Goal: Task Accomplishment & Management: Manage account settings

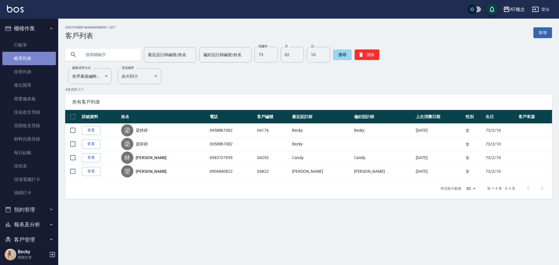
click at [33, 56] on link "帳單列表" at bounding box center [29, 58] width 54 height 13
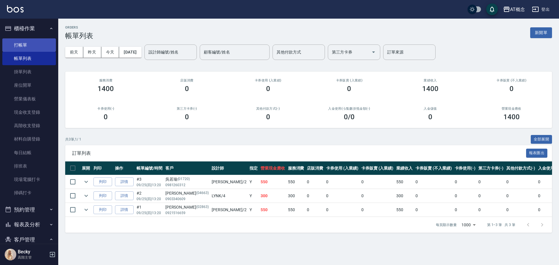
click at [20, 44] on link "打帳單" at bounding box center [29, 44] width 54 height 13
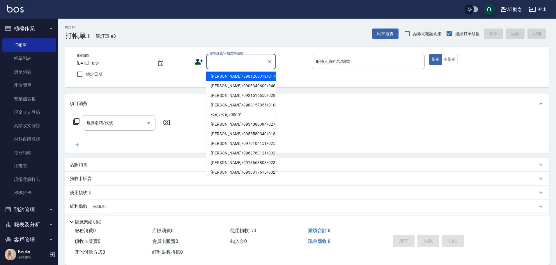
click at [223, 60] on input "顧客姓名/手機號碼/編號" at bounding box center [237, 62] width 56 height 10
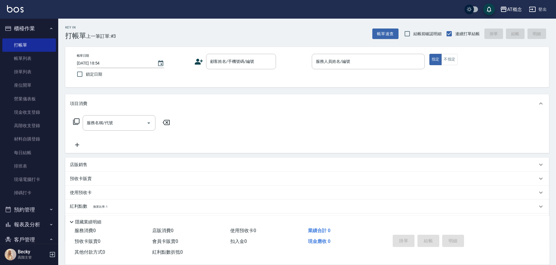
click at [342, 137] on div "服務名稱/代號 服務名稱/代號" at bounding box center [307, 133] width 484 height 40
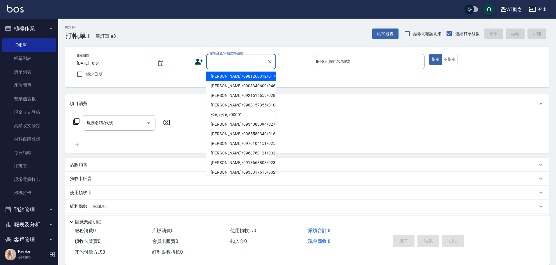
click at [227, 60] on input "顧客姓名/手機號碼/編號" at bounding box center [237, 62] width 56 height 10
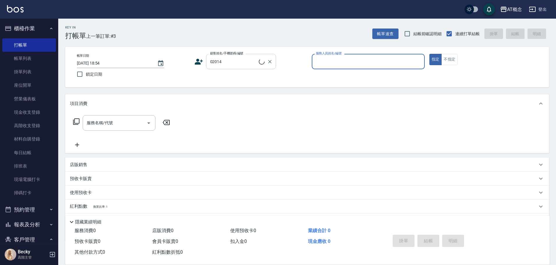
type input "[PERSON_NAME]/0900670511/02014"
type input "[PERSON_NAME]-2"
click at [430, 54] on button "指定" at bounding box center [436, 59] width 13 height 11
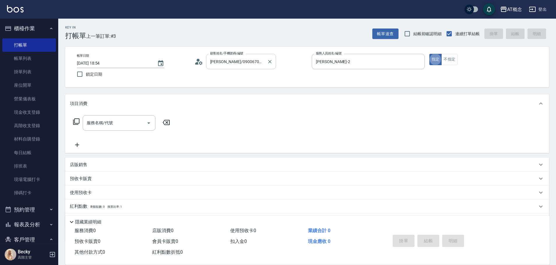
type button "true"
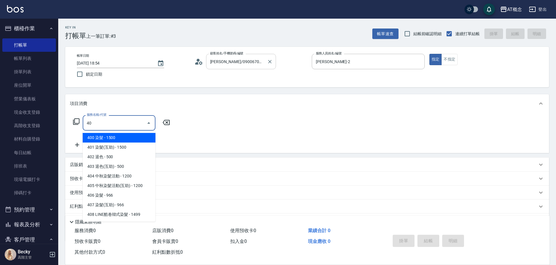
type input "401"
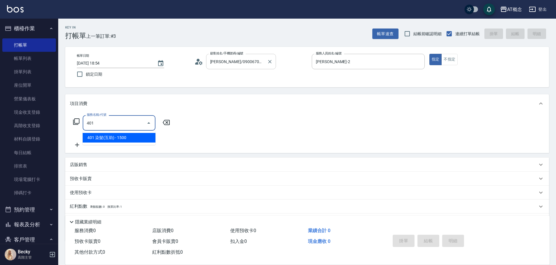
type input "150"
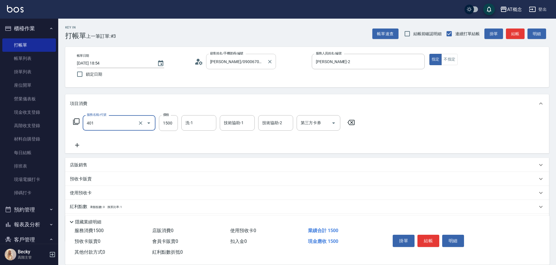
type input "401 染髮(互助)(401)"
type input "0"
type input "185"
type input "180"
type input "1850"
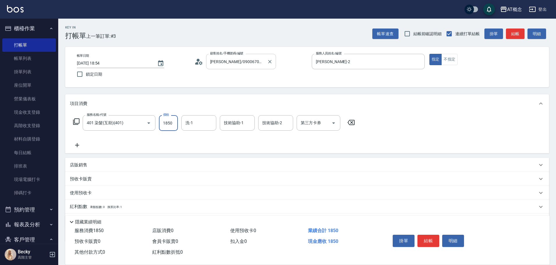
type input "10"
type input "185"
type input "0"
type input "18"
type input "10"
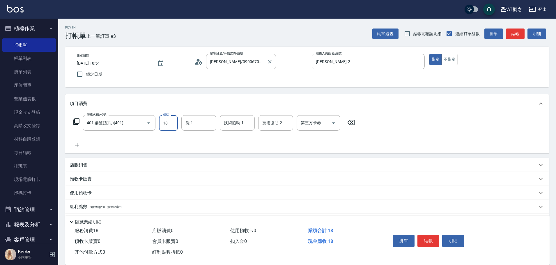
type input "180"
type input "1800"
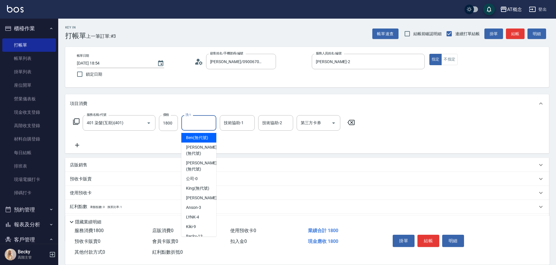
click at [203, 120] on input "洗-1" at bounding box center [199, 123] width 30 height 10
type input "[PERSON_NAME]-18"
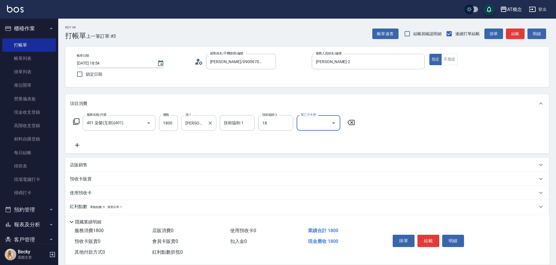
type input "[PERSON_NAME]-18"
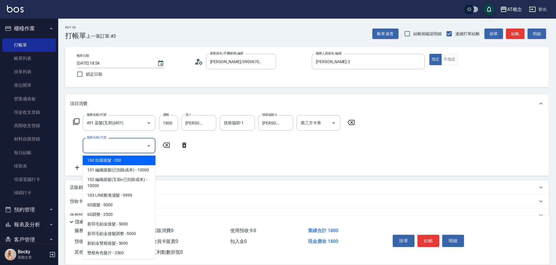
click at [129, 144] on input "服務名稱/代號" at bounding box center [114, 146] width 59 height 10
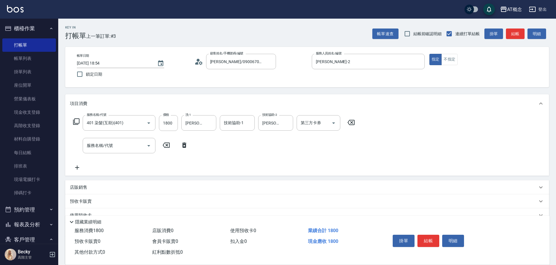
click at [77, 121] on icon at bounding box center [76, 121] width 7 height 7
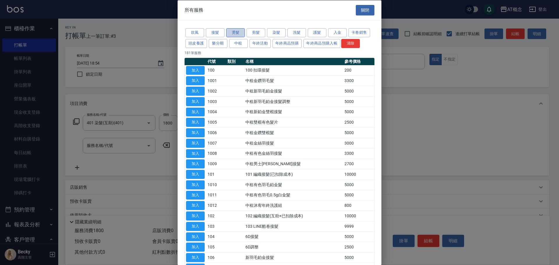
click at [234, 32] on button "燙髮" at bounding box center [235, 32] width 19 height 9
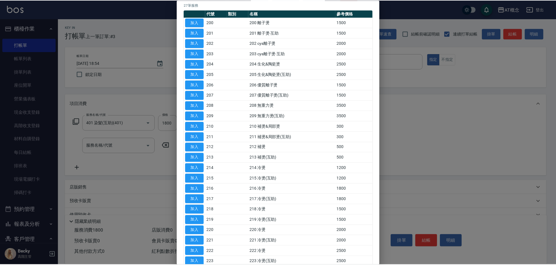
scroll to position [58, 0]
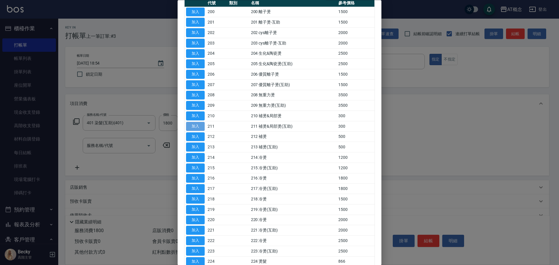
click at [197, 124] on button "加入" at bounding box center [195, 126] width 19 height 9
type input "210"
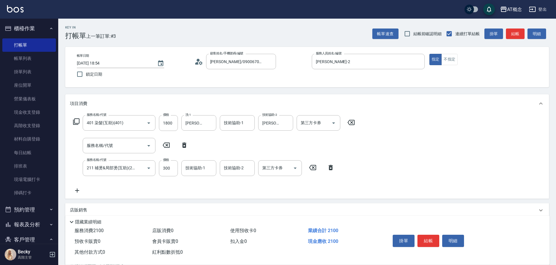
click at [186, 146] on icon at bounding box center [184, 145] width 4 height 5
type input "211 補燙&局部燙(互助)(211)"
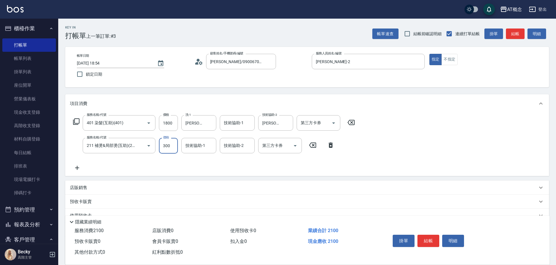
click at [170, 148] on input "300" at bounding box center [168, 146] width 19 height 16
type input "180"
type input "49"
type input "220"
type input "499"
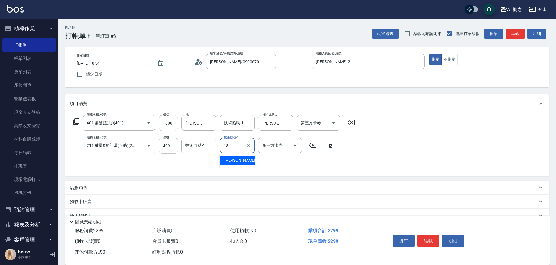
type input "[PERSON_NAME]-18"
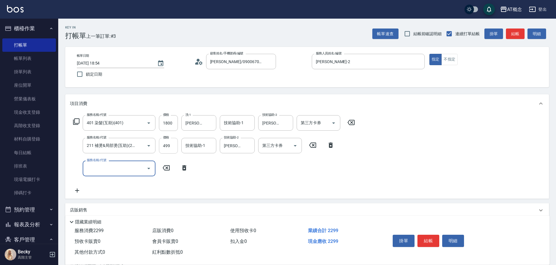
type input "2"
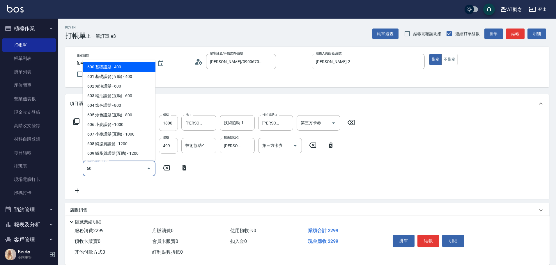
type input "601"
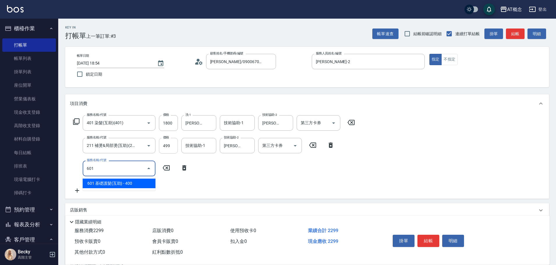
type input "260"
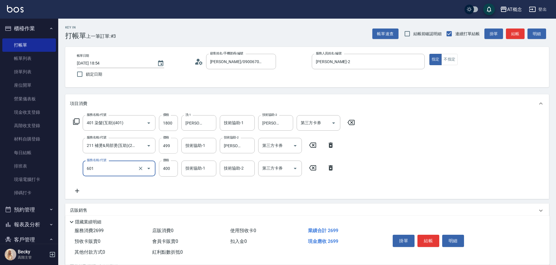
type input "601 基礎護髮(互助)(601)"
type input "3"
type input "230"
type input "300"
type input "250"
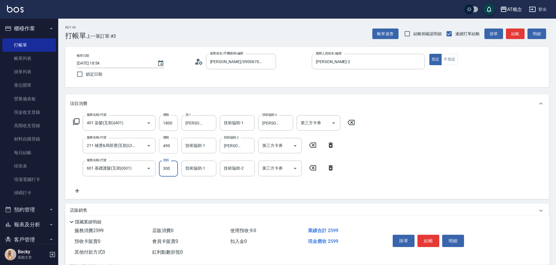
type input "300"
type input "[PERSON_NAME]-18"
click at [430, 238] on button "結帳" at bounding box center [429, 241] width 22 height 12
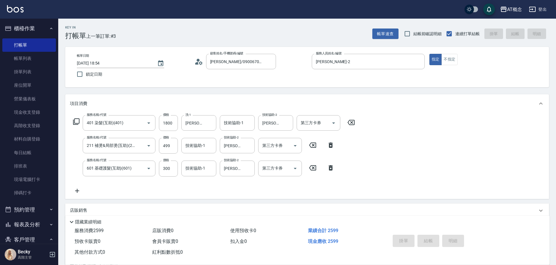
type input "[DATE] 18:58"
type input "0"
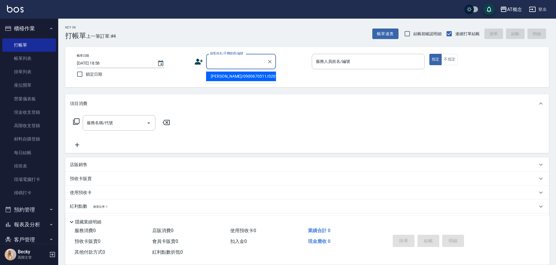
click at [235, 62] on input "顧客姓名/手機號碼/編號" at bounding box center [237, 62] width 56 height 10
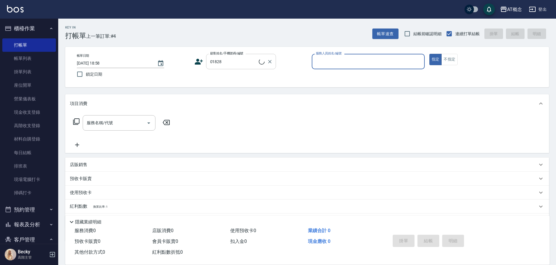
type input "[PERSON_NAME]/[PERSON_NAME][PERSON_NAME]/01828"
type input "Becky-13"
click at [430, 54] on button "指定" at bounding box center [436, 59] width 13 height 11
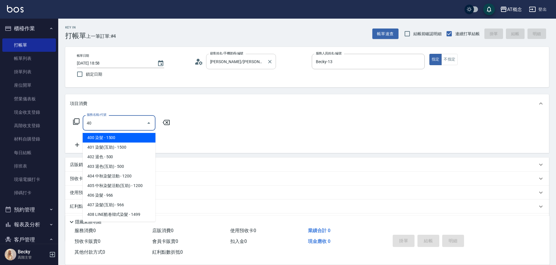
type input "401"
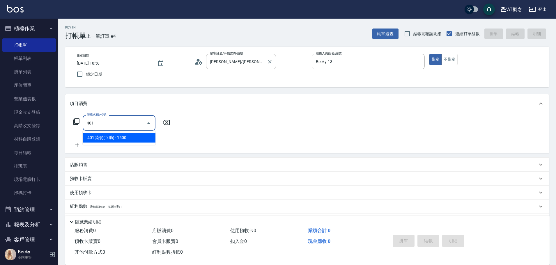
type input "150"
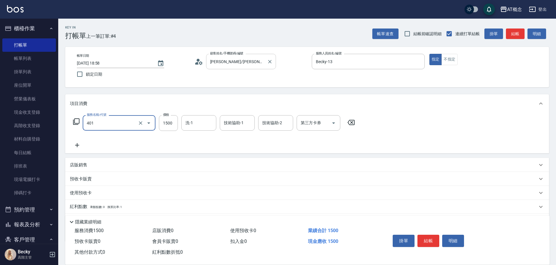
type input "401 染髮(互助)(401)"
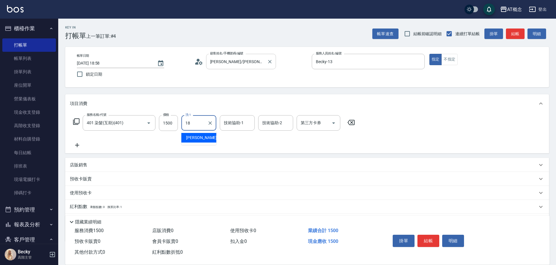
type input "[PERSON_NAME]-18"
click at [211, 124] on icon "Clear" at bounding box center [210, 123] width 6 height 6
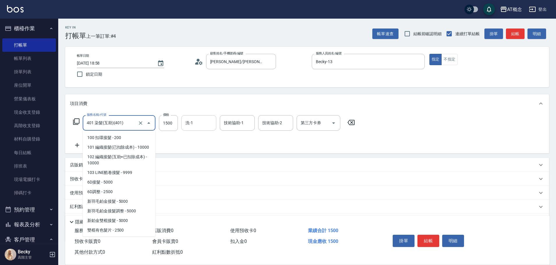
click at [132, 121] on input "401 染髮(互助)(401)" at bounding box center [110, 123] width 51 height 10
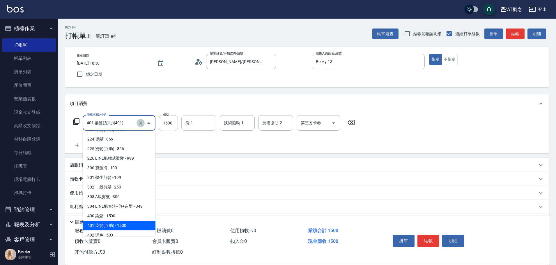
click at [139, 123] on icon "Clear" at bounding box center [141, 123] width 6 height 6
type input "4"
type input "0"
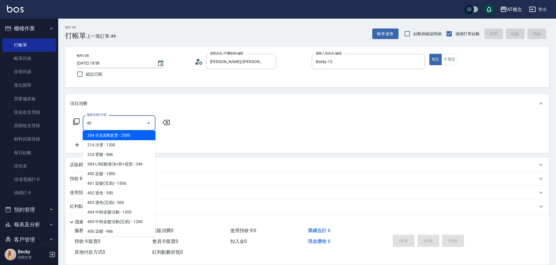
scroll to position [0, 0]
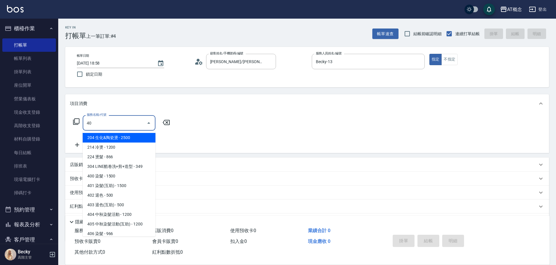
type input "400"
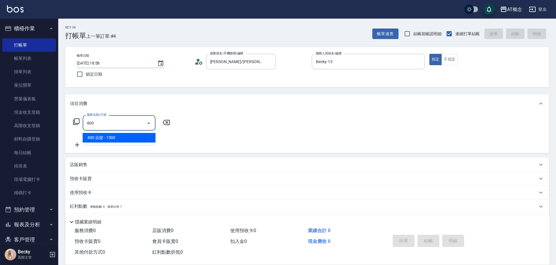
type input "150"
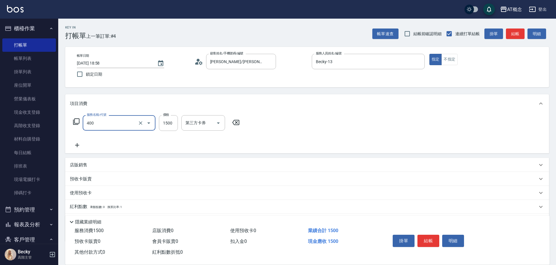
type input "400 染髮(400)"
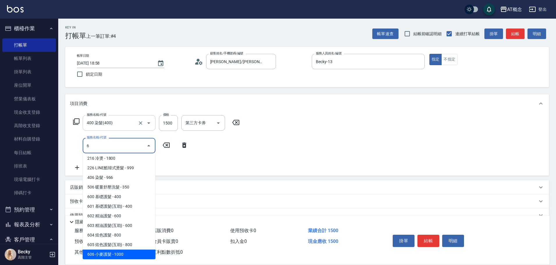
scroll to position [40, 0]
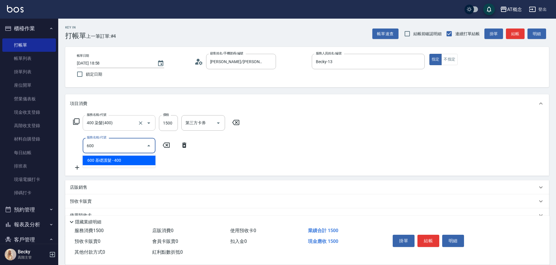
type input "60"
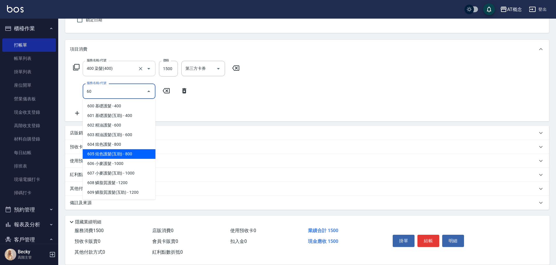
scroll to position [55, 0]
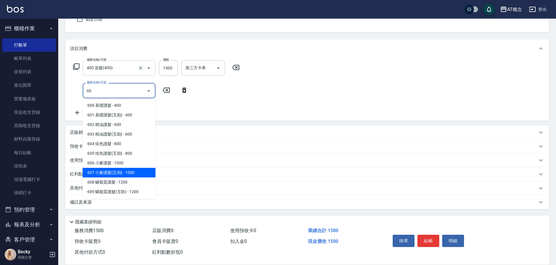
click at [130, 172] on span "607 小麥護髮(互助) - 1000" at bounding box center [119, 173] width 73 height 10
type input "250"
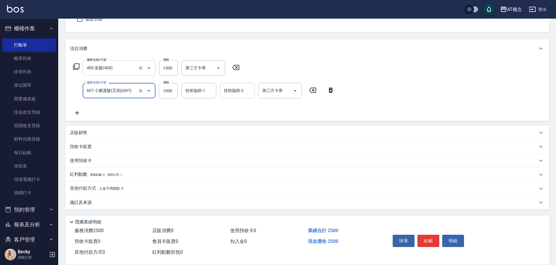
type input "607 小麥護髮(互助)(607)"
click at [237, 91] on input "技術協助-2" at bounding box center [238, 91] width 30 height 10
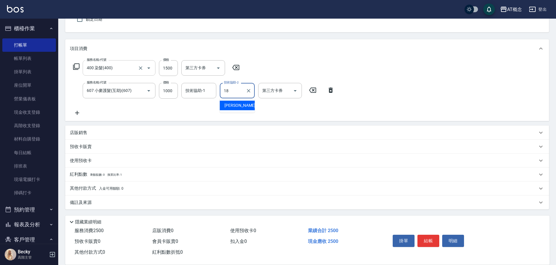
type input "[PERSON_NAME]-18"
click at [431, 236] on button "結帳" at bounding box center [429, 241] width 22 height 12
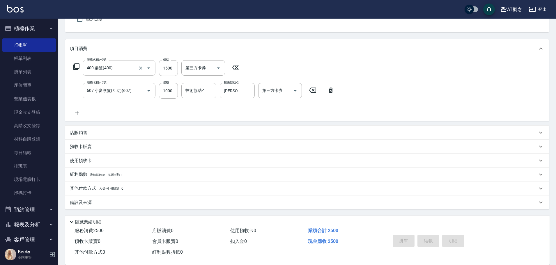
type input "[DATE] 19:00"
type input "0"
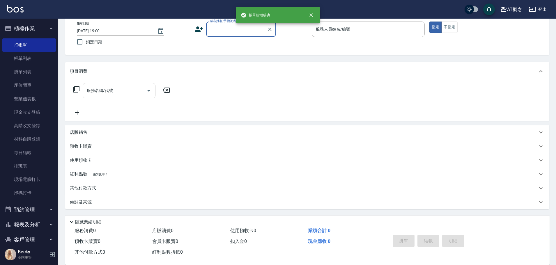
scroll to position [32, 0]
click at [223, 30] on input "顧客姓名/手機號碼/編號" at bounding box center [237, 29] width 56 height 10
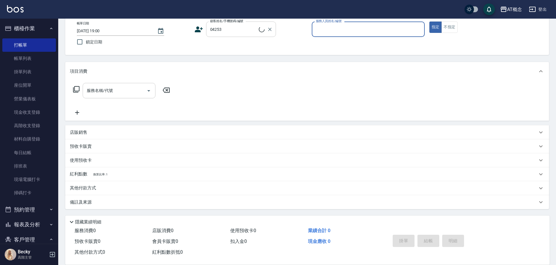
type input "[PERSON_NAME]/0983737939/04253"
type input "Candy-15"
click at [430, 22] on button "指定" at bounding box center [436, 27] width 13 height 11
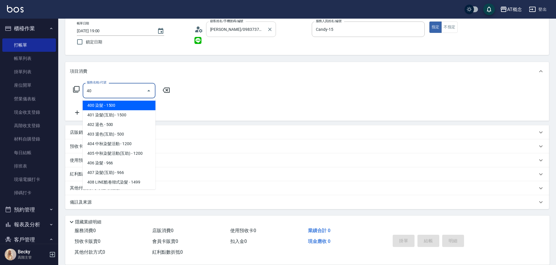
type input "400"
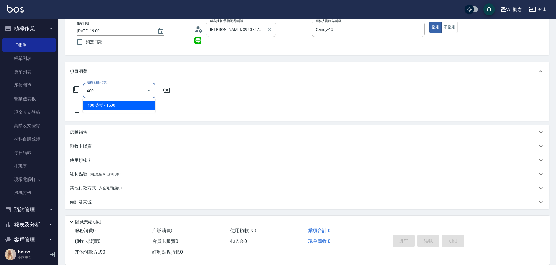
type input "150"
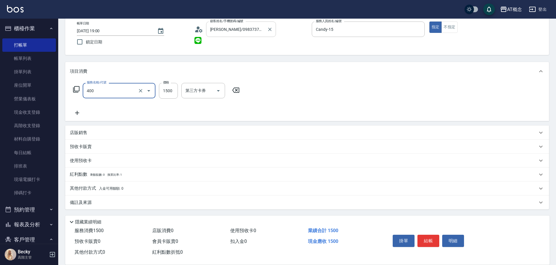
type input "400 染髮(400)"
type input "0"
type input "26"
type input "20"
type input "269"
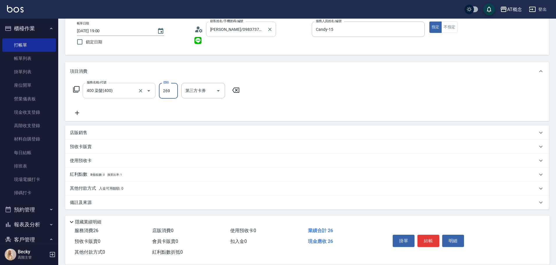
type input "260"
type input "2699"
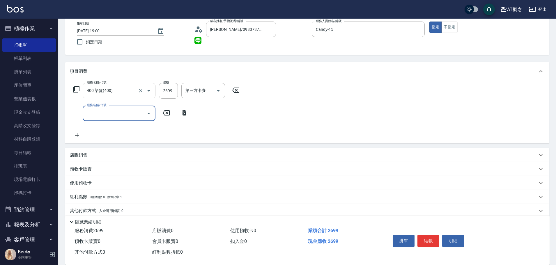
click at [182, 113] on icon at bounding box center [184, 113] width 15 height 7
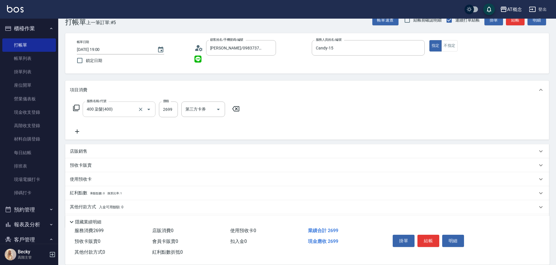
scroll to position [3, 0]
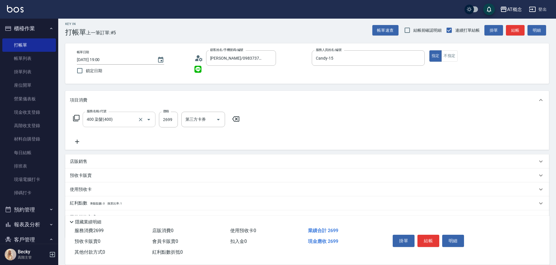
click at [90, 177] on p "預收卡販賣" at bounding box center [81, 176] width 22 height 6
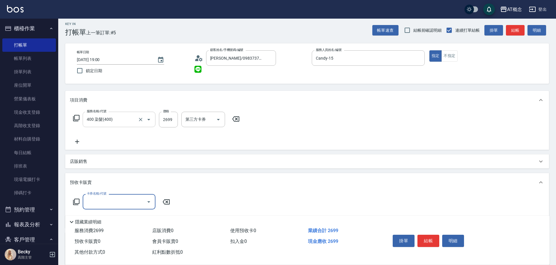
scroll to position [0, 0]
click at [75, 203] on icon at bounding box center [76, 202] width 7 height 7
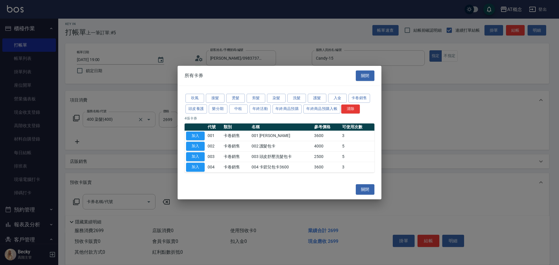
click at [216, 219] on div at bounding box center [279, 132] width 559 height 265
click at [369, 77] on button "關閉" at bounding box center [365, 75] width 19 height 11
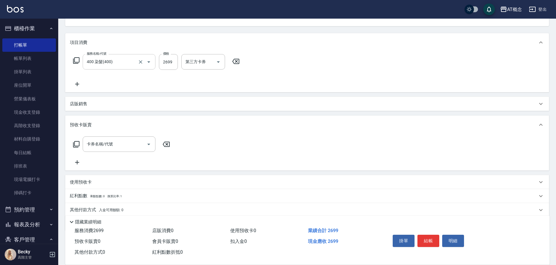
scroll to position [62, 0]
click at [166, 143] on icon at bounding box center [166, 143] width 7 height 5
click at [85, 123] on p "預收卡販賣" at bounding box center [81, 124] width 22 height 6
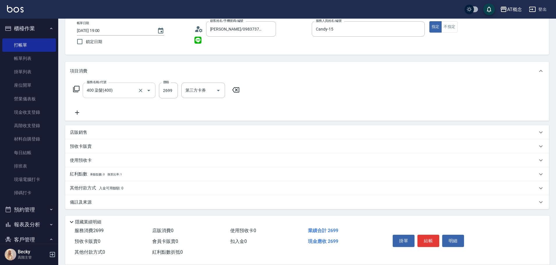
scroll to position [33, 0]
click at [82, 132] on p "店販銷售" at bounding box center [78, 133] width 17 height 6
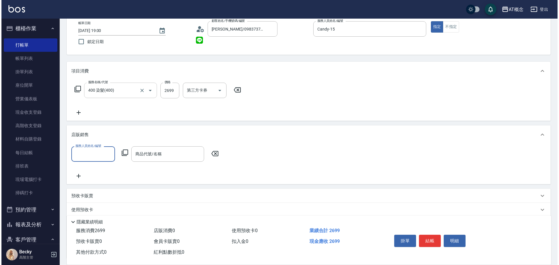
scroll to position [0, 0]
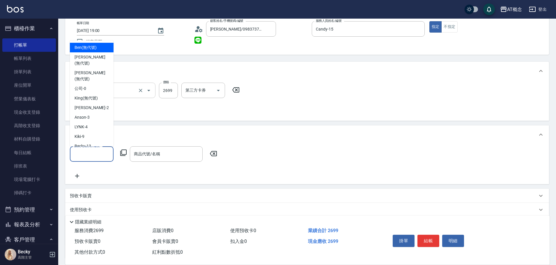
click at [88, 153] on input "服務人員姓名/編號" at bounding box center [92, 154] width 38 height 10
click at [93, 142] on div "Becky -13" at bounding box center [92, 147] width 44 height 10
type input "Becky-13"
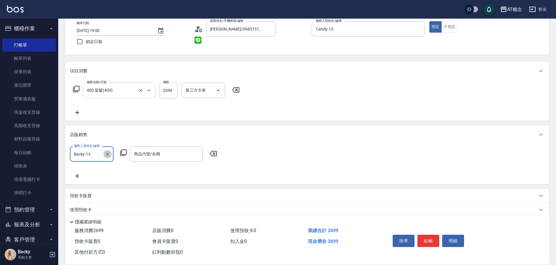
click at [106, 153] on icon "Clear" at bounding box center [108, 154] width 6 height 6
click at [93, 157] on input "服務人員姓名/編號" at bounding box center [92, 154] width 38 height 10
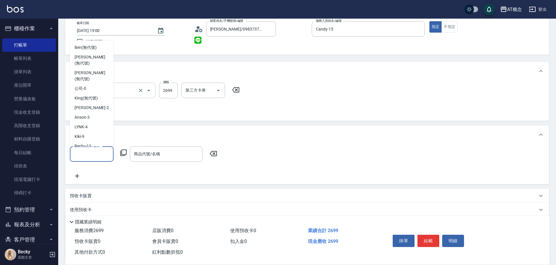
click at [93, 151] on div "Candy -15" at bounding box center [92, 156] width 44 height 10
type input "Candy-15"
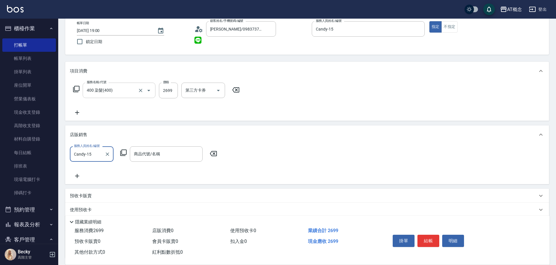
click at [125, 154] on icon at bounding box center [123, 152] width 7 height 7
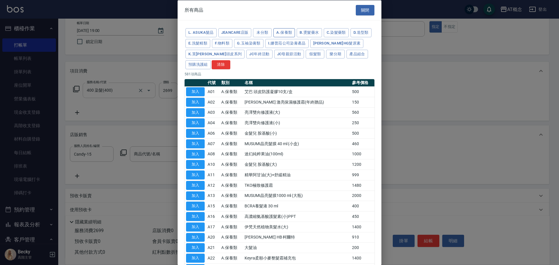
click at [294, 34] on button "A.保養類" at bounding box center [285, 32] width 22 height 9
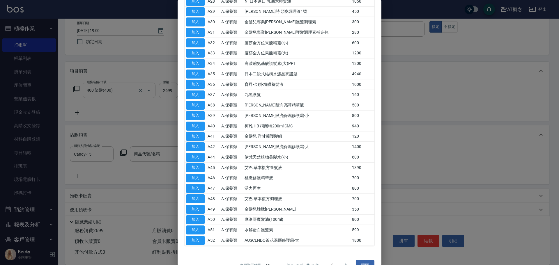
scroll to position [320, 0]
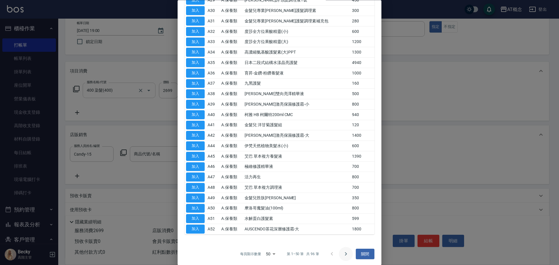
click at [345, 256] on icon "Go to next page" at bounding box center [346, 254] width 7 height 7
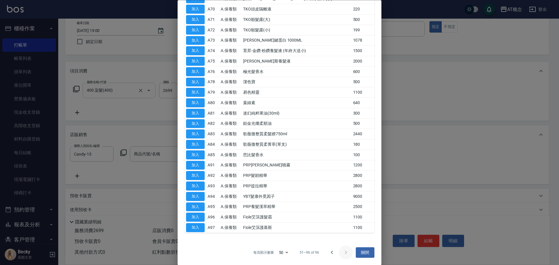
scroll to position [239, 0]
click at [329, 253] on icon "Go to previous page" at bounding box center [332, 252] width 7 height 7
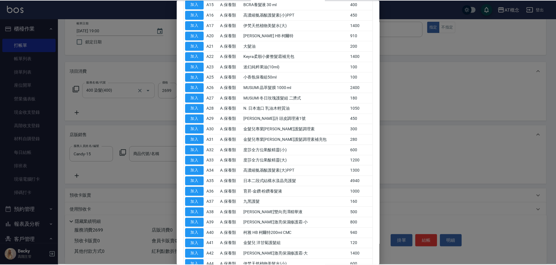
scroll to position [122, 0]
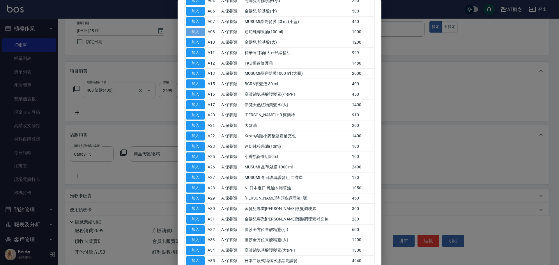
click at [200, 33] on button "加入" at bounding box center [195, 32] width 19 height 9
type input "迷幻純粹果油(100ml)"
type input "360"
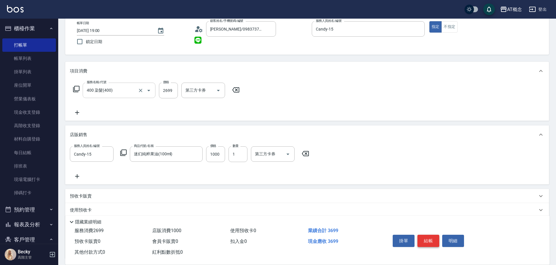
click at [426, 237] on button "結帳" at bounding box center [429, 241] width 22 height 12
type input "[DATE] 19:02"
type input "0"
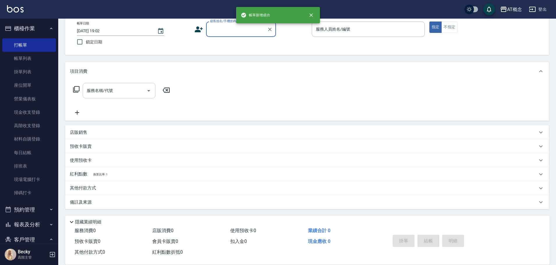
scroll to position [32, 0]
click at [220, 28] on input "顧客姓名/手機號碼/編號" at bounding box center [237, 29] width 56 height 10
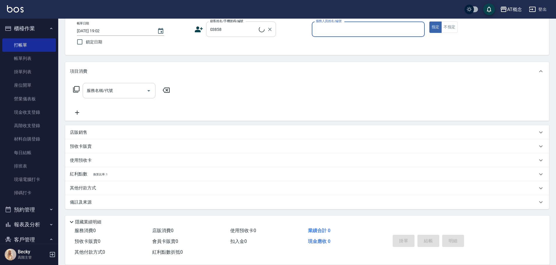
type input "[PERSON_NAME]/0965312210/03858"
type input "[PERSON_NAME]-2"
click at [430, 22] on button "指定" at bounding box center [436, 27] width 13 height 11
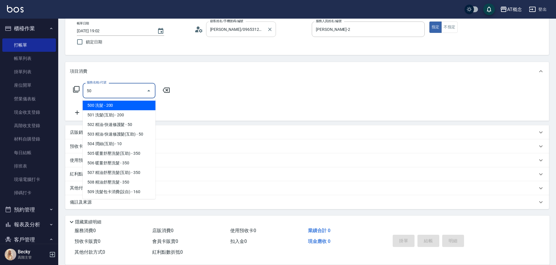
type input "500"
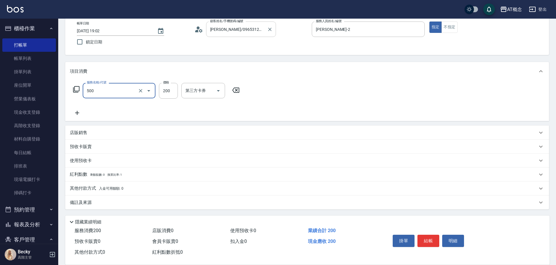
type input "20"
type input "500 洗髮(500)"
type input "0"
type input "25"
type input "20"
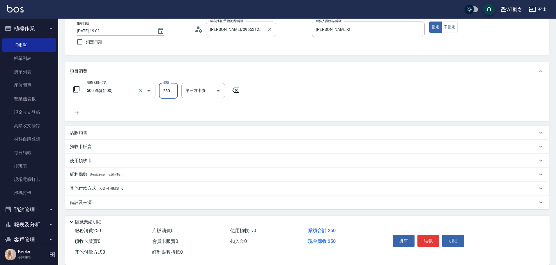
type input "250"
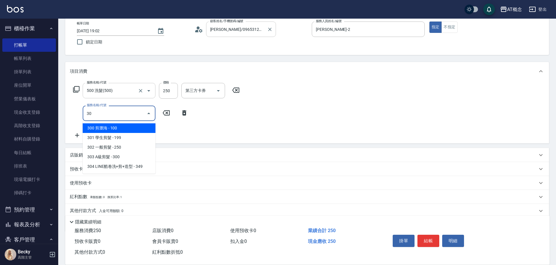
type input "302"
type input "50"
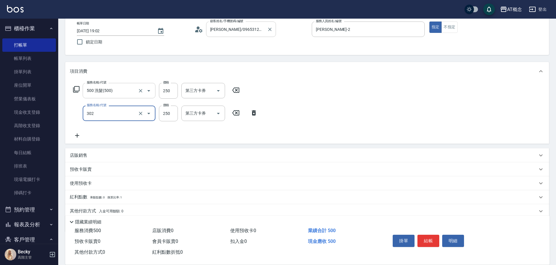
type input "302 一般剪髮(302)"
click at [429, 239] on button "結帳" at bounding box center [429, 241] width 22 height 12
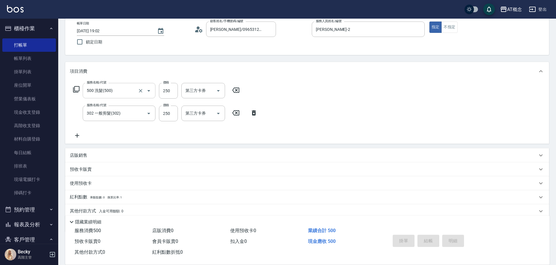
type input "0"
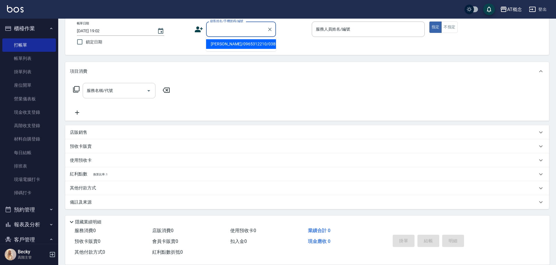
click at [218, 27] on input "顧客姓名/手機號碼/編號" at bounding box center [237, 29] width 56 height 10
type input "公司/公司/00001"
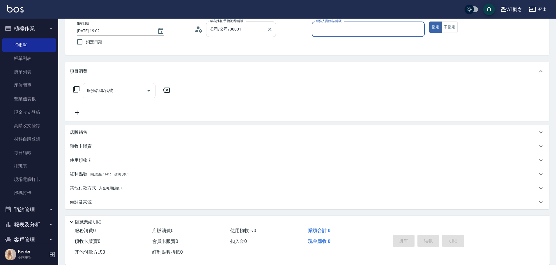
click at [430, 22] on button "指定" at bounding box center [436, 27] width 13 height 11
click at [329, 23] on div "服務人員姓名/編號" at bounding box center [368, 29] width 113 height 15
type input "Candy-15"
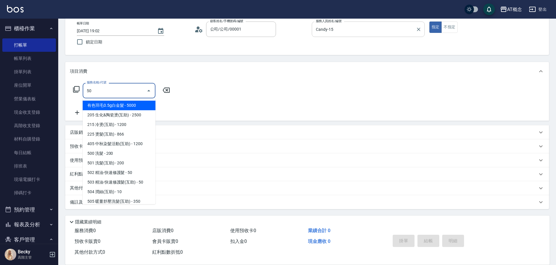
type input "500"
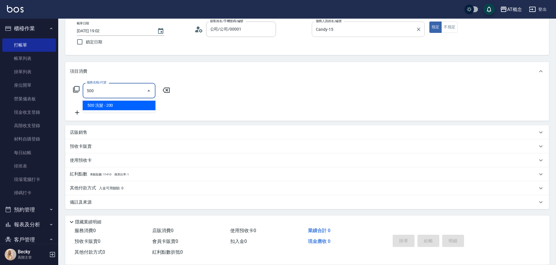
type input "20"
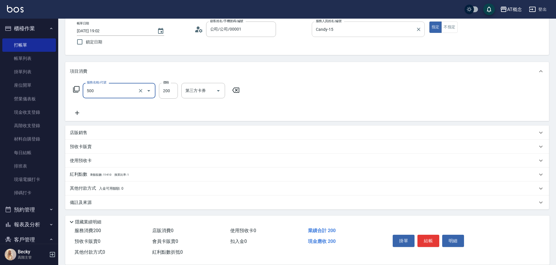
type input "500 洗髮(500)"
type input "0"
type input "25"
type input "20"
type input "250"
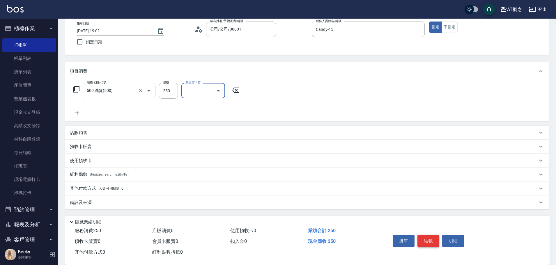
click at [426, 242] on button "結帳" at bounding box center [429, 241] width 22 height 12
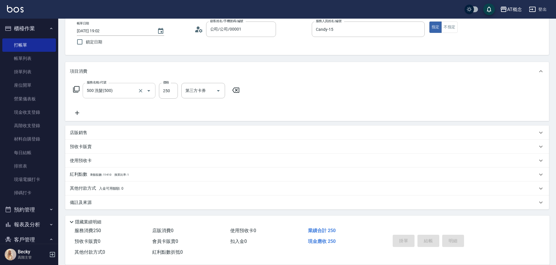
type input "[DATE] 19:03"
type input "0"
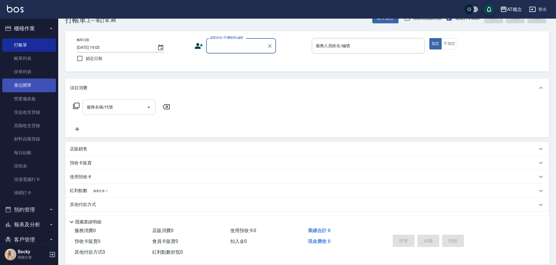
scroll to position [0, 0]
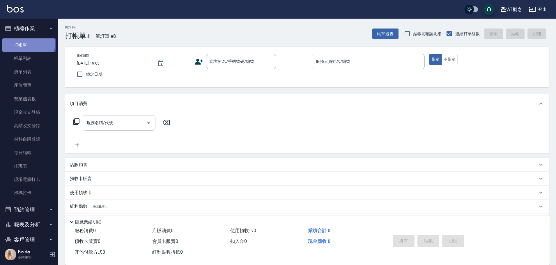
click at [28, 43] on link "打帳單" at bounding box center [29, 44] width 54 height 13
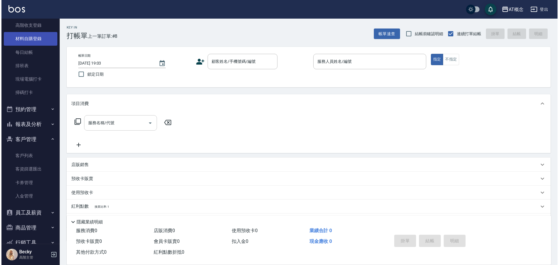
scroll to position [117, 0]
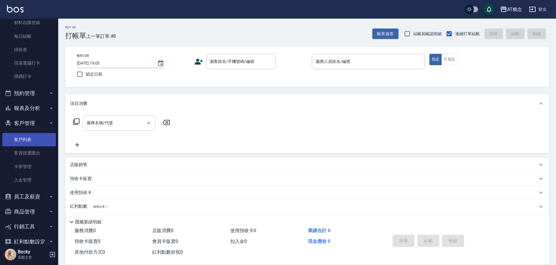
click at [32, 139] on link "客戶列表" at bounding box center [29, 139] width 54 height 13
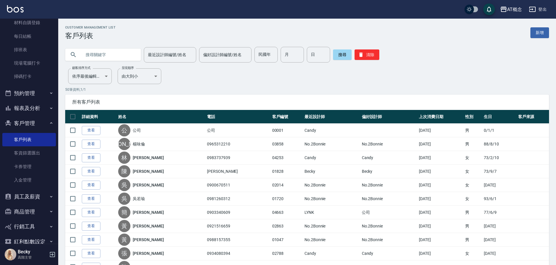
click at [97, 56] on input "text" at bounding box center [109, 55] width 55 height 16
type input "02405"
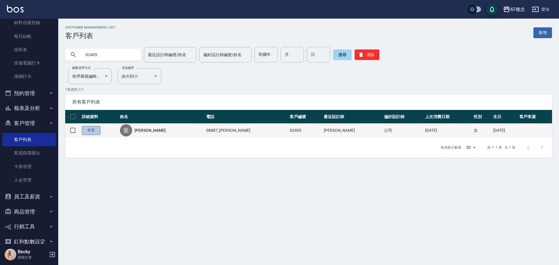
click at [90, 130] on link "查看" at bounding box center [91, 130] width 19 height 9
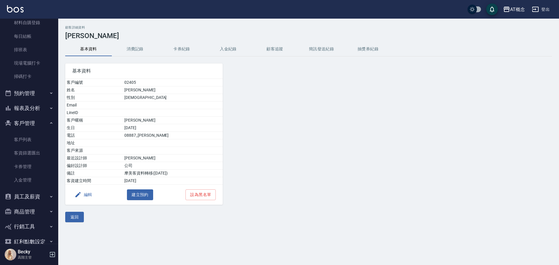
click at [88, 195] on button "編輯" at bounding box center [83, 195] width 22 height 11
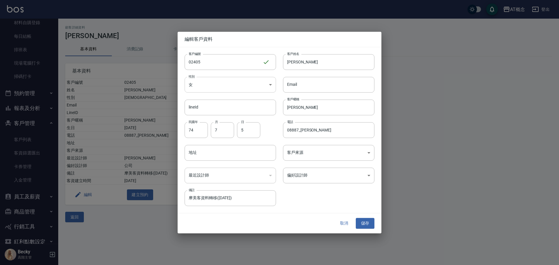
click at [233, 82] on body "AT概念 登出 櫃檯作業 打帳單 帳單列表 掛單列表 座位開單 營業儀表板 現金收支登錄 高階收支登錄 材料自購登錄 每日結帳 排班表 現場電腦打卡 掃碼打卡…" at bounding box center [279, 132] width 559 height 265
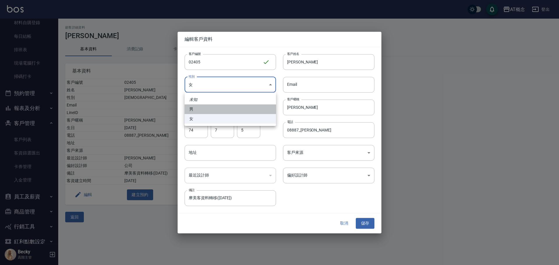
click at [228, 108] on li "男" at bounding box center [230, 110] width 91 height 10
type input "[DEMOGRAPHIC_DATA]"
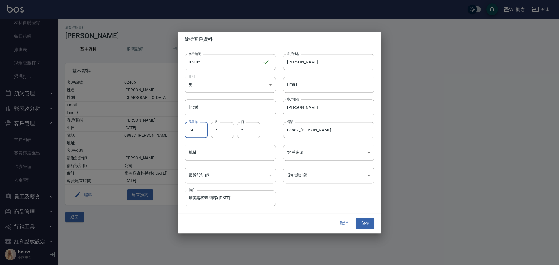
click at [203, 133] on input "74" at bounding box center [196, 130] width 23 height 16
type input "99"
type input "10"
type input "20"
click at [330, 61] on input "[PERSON_NAME]" at bounding box center [328, 62] width 91 height 16
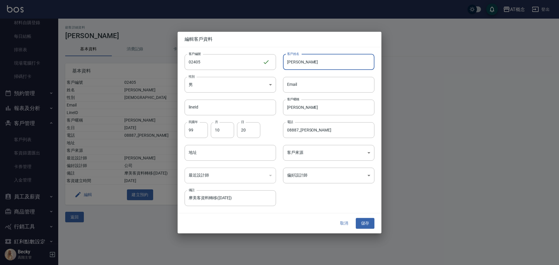
type input "葉"
type input "[PERSON_NAME]"
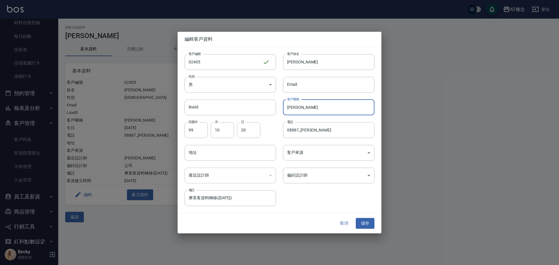
click at [314, 112] on input "[PERSON_NAME]" at bounding box center [328, 108] width 91 height 16
type input "孟"
type input "亦晨"
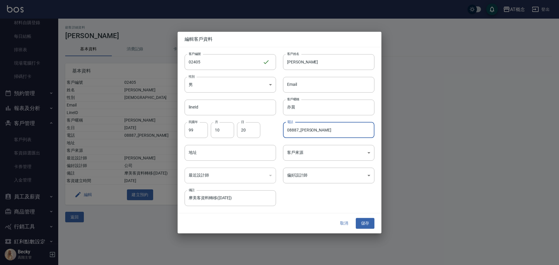
click at [317, 130] on input "08887_[PERSON_NAME]" at bounding box center [328, 130] width 91 height 16
type input "0981797103"
click at [313, 177] on body "AT概念 登出 櫃檯作業 打帳單 帳單列表 掛單列表 座位開單 營業儀表板 現金收支登錄 高階收支登錄 材料自購登錄 每日結帳 排班表 現場電腦打卡 掃碼打卡…" at bounding box center [279, 132] width 559 height 265
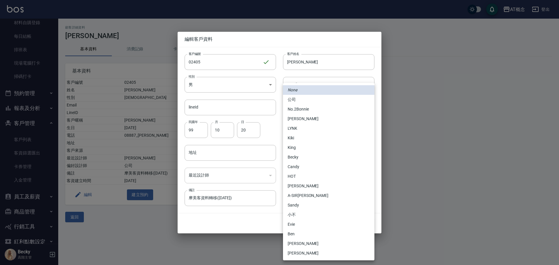
click at [305, 130] on li "LYNK" at bounding box center [328, 129] width 91 height 10
type input "7b760190-a54a-4ce3-a4b8-9dfdebd6f24a"
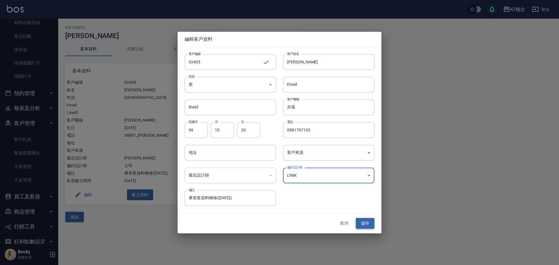
click at [365, 222] on button "儲存" at bounding box center [365, 223] width 19 height 11
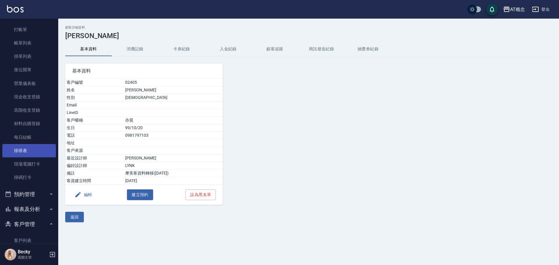
scroll to position [29, 0]
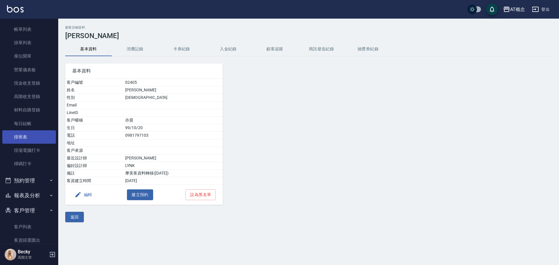
click at [31, 135] on link "排班表" at bounding box center [29, 136] width 54 height 13
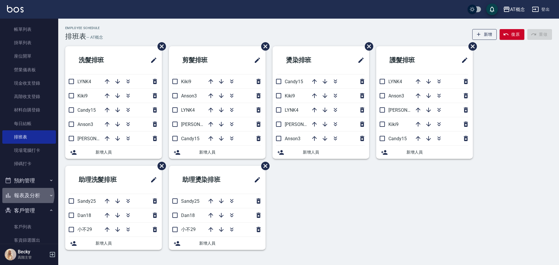
click at [28, 195] on button "報表及分析" at bounding box center [29, 195] width 54 height 15
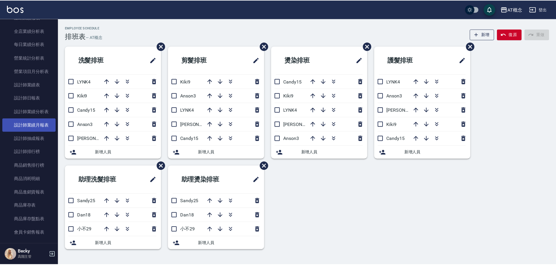
scroll to position [379, 0]
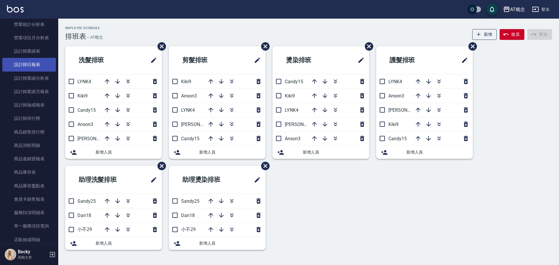
click at [35, 65] on link "設計師日報表" at bounding box center [29, 64] width 54 height 13
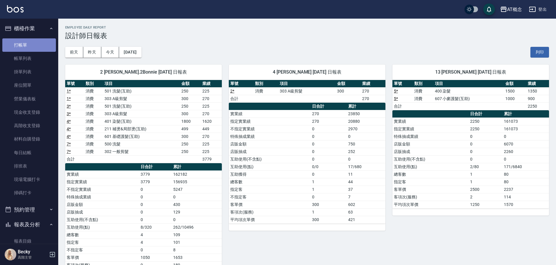
click at [30, 47] on link "打帳單" at bounding box center [29, 44] width 54 height 13
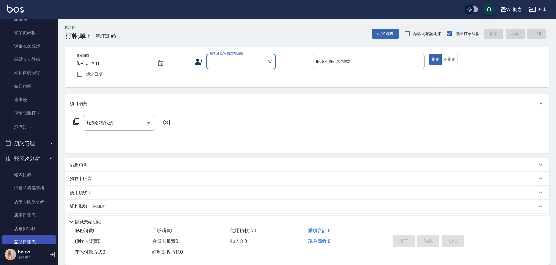
scroll to position [87, 0]
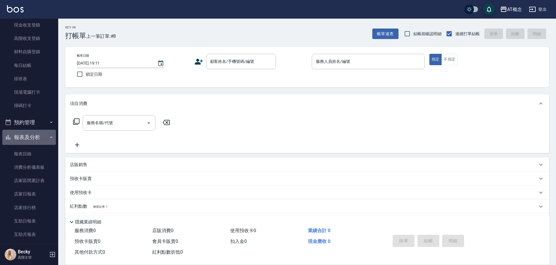
click at [35, 140] on button "報表及分析" at bounding box center [29, 137] width 54 height 15
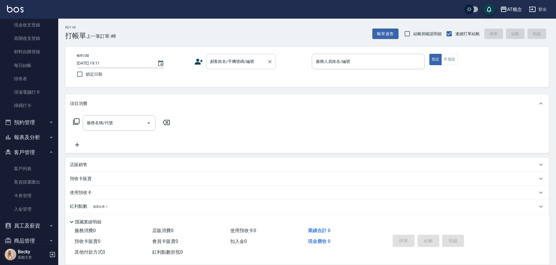
click at [224, 61] on input "顧客姓名/手機號碼/編號" at bounding box center [237, 62] width 56 height 10
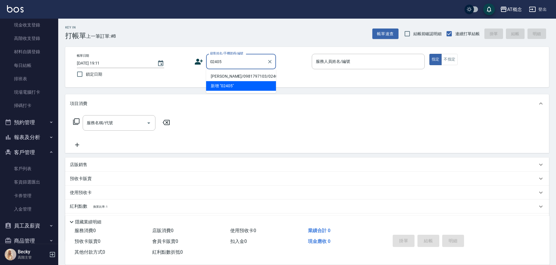
type input "[PERSON_NAME]/0981797103/02405"
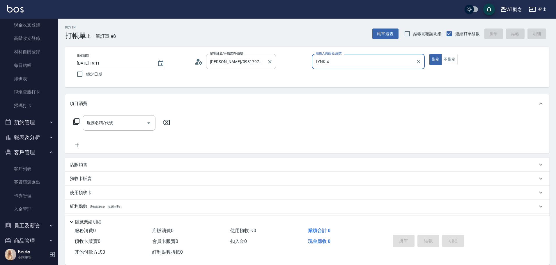
type input "LYNK-4"
click at [430, 54] on button "指定" at bounding box center [436, 59] width 13 height 11
type button "true"
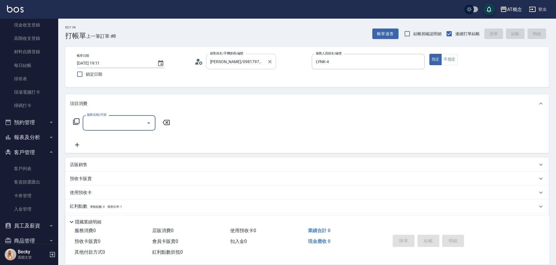
type input "6"
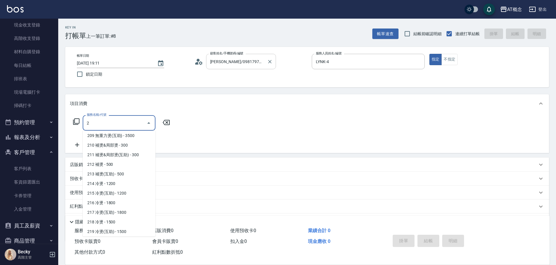
scroll to position [114, 0]
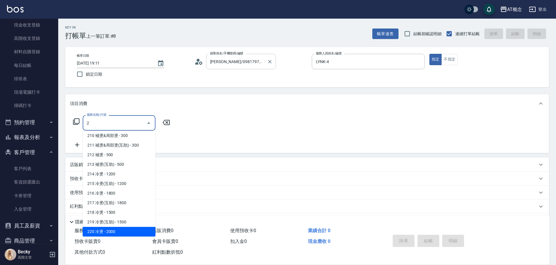
type input "220 冷燙(220)"
type input "200"
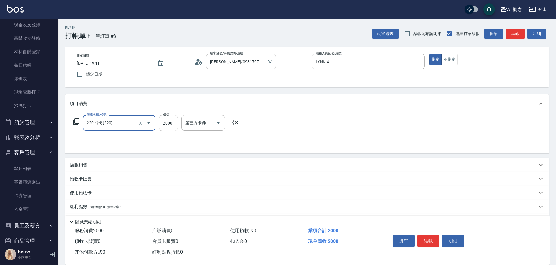
type input "220 冷燙(220)"
click at [90, 162] on div "店販銷售" at bounding box center [304, 165] width 468 height 6
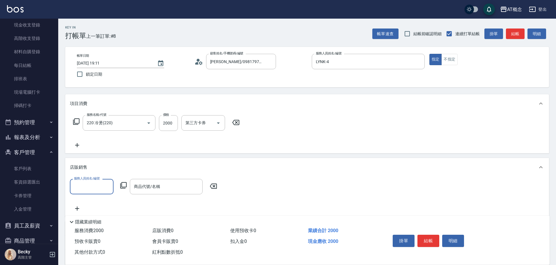
scroll to position [0, 0]
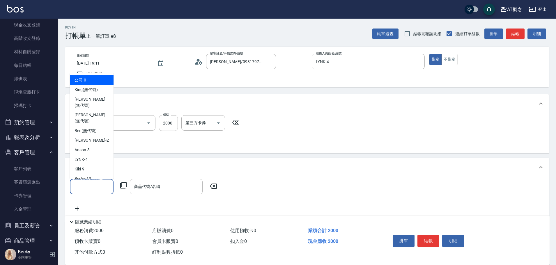
click at [87, 190] on input "服務人員姓名/編號" at bounding box center [92, 187] width 38 height 10
click at [80, 157] on span "LYNK -4" at bounding box center [81, 160] width 13 height 6
type input "LYNK-4"
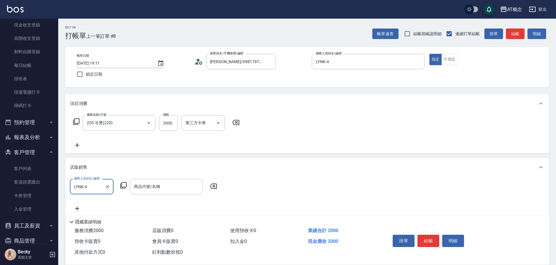
click at [125, 187] on icon at bounding box center [123, 185] width 7 height 7
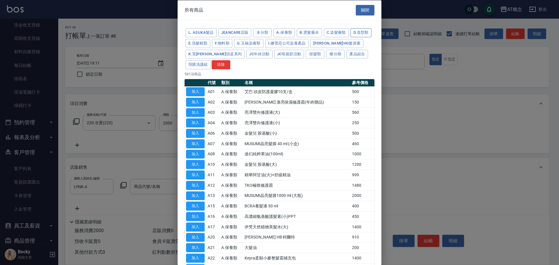
click at [351, 37] on button "D.造型類" at bounding box center [361, 32] width 21 height 9
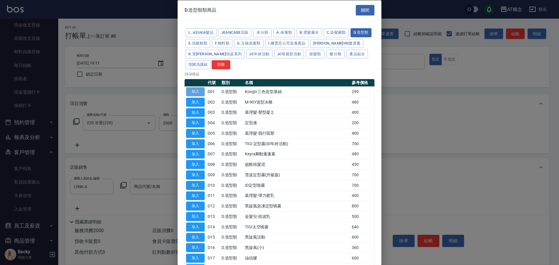
click at [200, 92] on button "加入" at bounding box center [195, 91] width 19 height 9
type input "Kongti 三色造型慕絲"
type input "220"
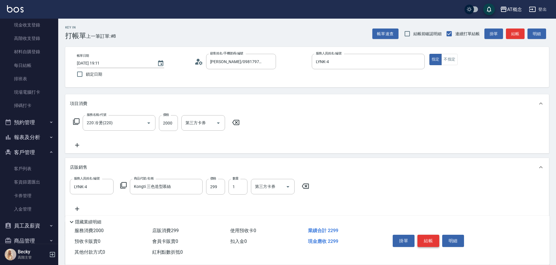
click at [428, 238] on button "結帳" at bounding box center [429, 241] width 22 height 12
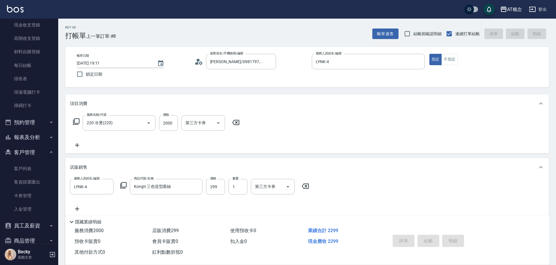
type input "[DATE] 19:12"
type input "0"
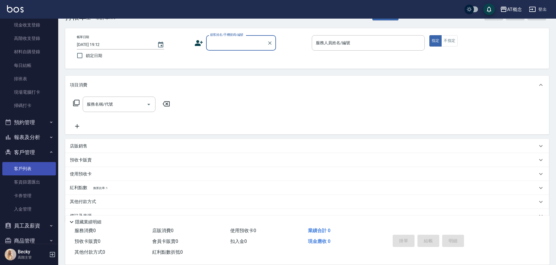
scroll to position [29, 0]
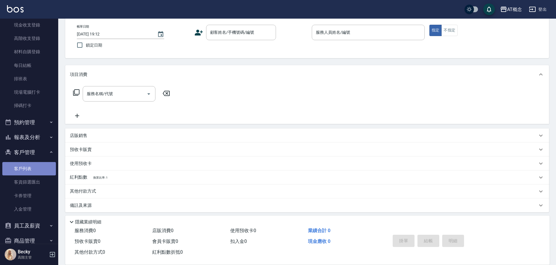
click at [35, 170] on link "客戶列表" at bounding box center [29, 168] width 54 height 13
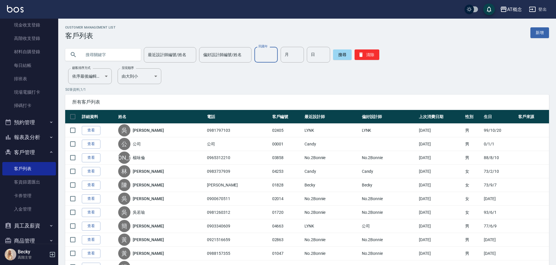
click at [258, 59] on input "民國年" at bounding box center [266, 55] width 23 height 16
type input "93"
type input "01"
type input "08"
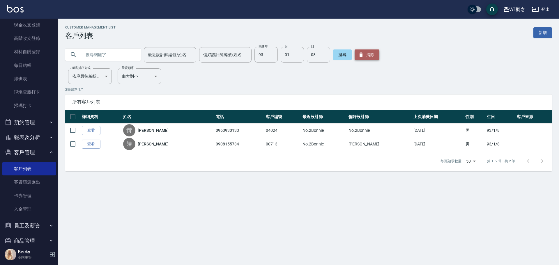
click at [363, 56] on button "清除" at bounding box center [367, 55] width 25 height 10
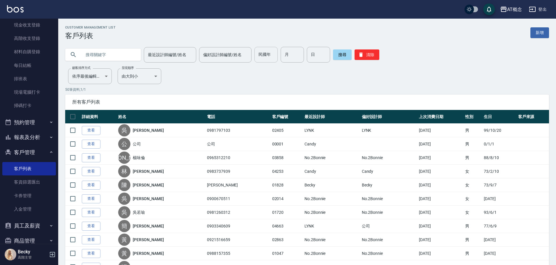
click at [266, 59] on input "民國年" at bounding box center [266, 55] width 23 height 16
type input "99"
type input "01"
type input "31"
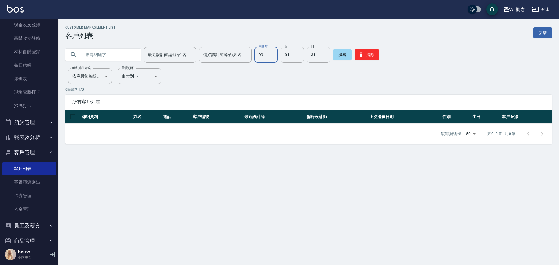
click at [264, 55] on input "99" at bounding box center [266, 55] width 23 height 16
type input "94"
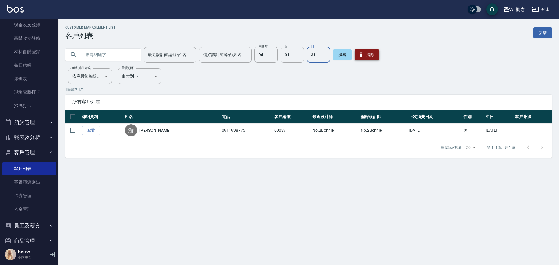
click at [375, 52] on button "清除" at bounding box center [367, 55] width 25 height 10
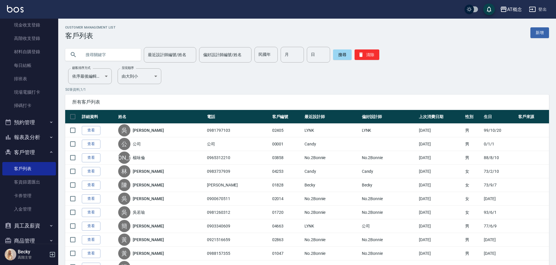
click at [90, 57] on input "text" at bounding box center [109, 55] width 55 height 16
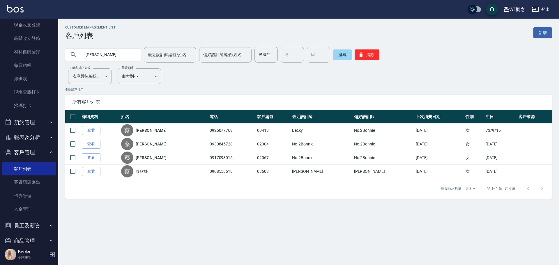
type input "[PERSON_NAME]"
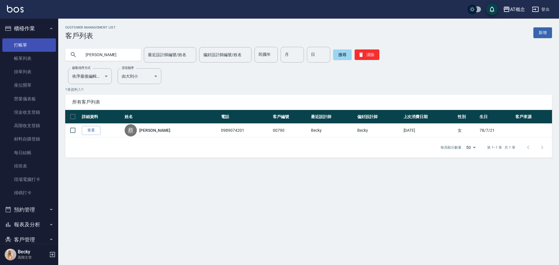
click at [29, 50] on link "打帳單" at bounding box center [29, 44] width 54 height 13
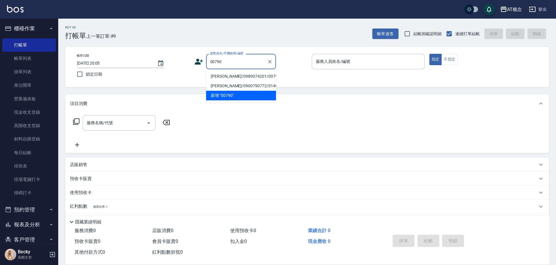
type input "[PERSON_NAME]/0989074201/00790"
type input "Becky-13"
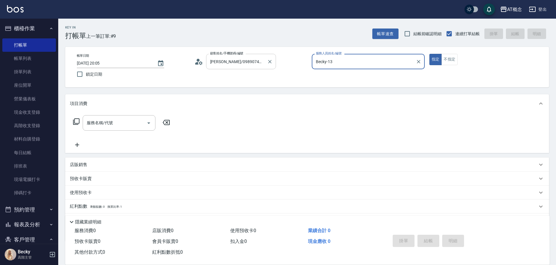
click at [430, 54] on button "指定" at bounding box center [436, 59] width 13 height 11
type button "true"
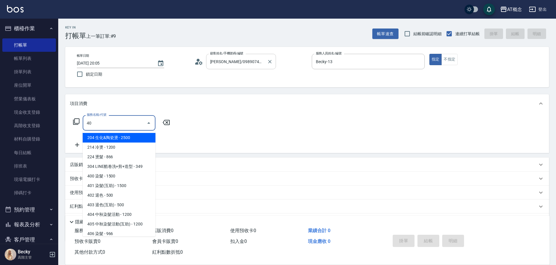
type input "400"
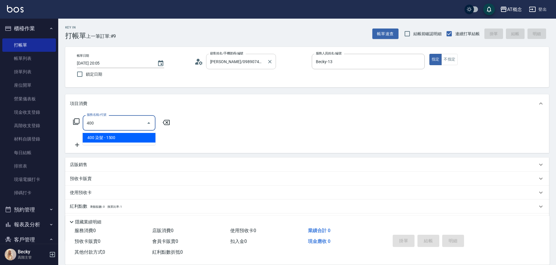
type input "150"
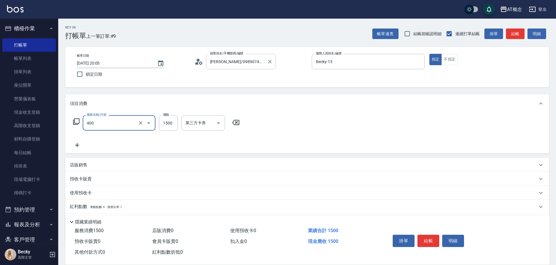
type input "400 染髮(400)"
type input "0"
type input "25"
type input "20"
type input "250"
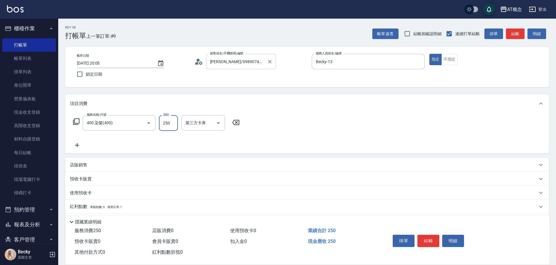
type input "250"
type input "2500"
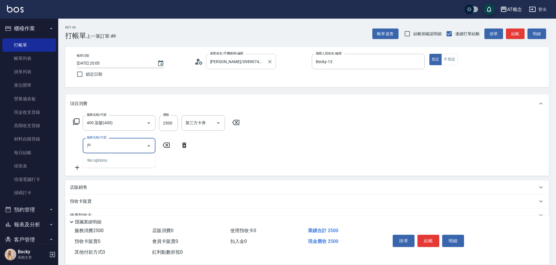
type input "護"
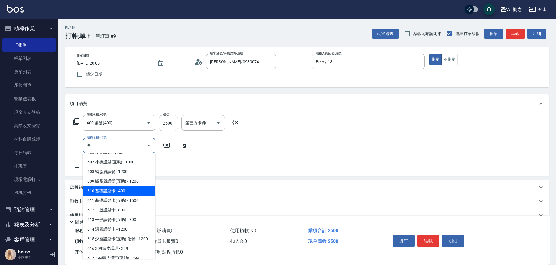
scroll to position [87, 0]
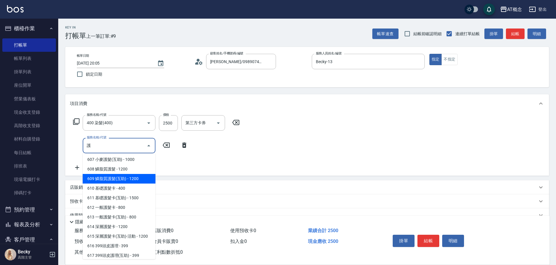
type input "370"
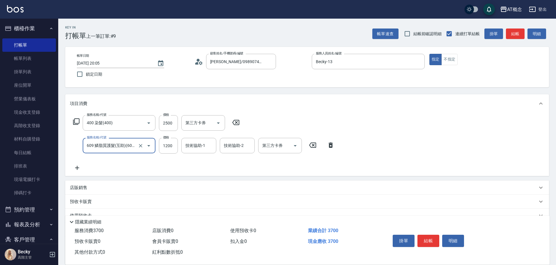
type input "609 鱗脂質護髮(互助)(609)"
type input "250"
type input "15"
type input "260"
type input "150"
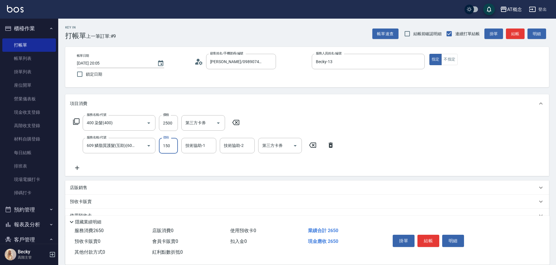
type input "400"
type input "1500"
type input "[PERSON_NAME]-18"
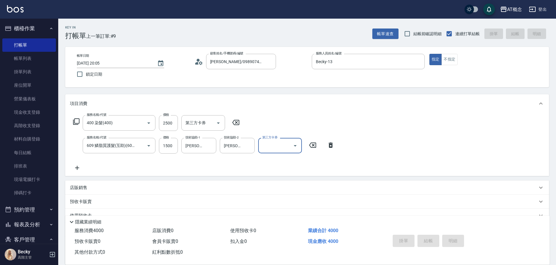
type input "0"
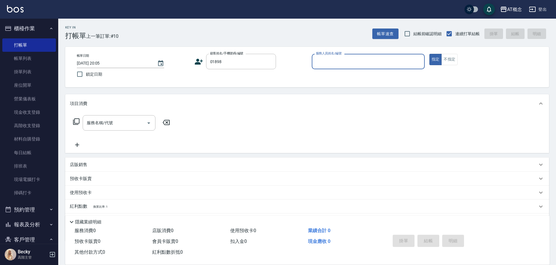
type input "[PERSON_NAME]/0927767716/01898"
type input "[PERSON_NAME]-2"
click at [430, 54] on button "指定" at bounding box center [436, 59] width 13 height 11
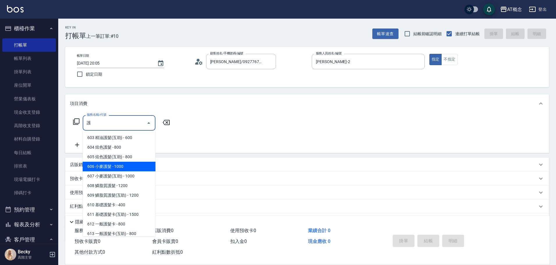
scroll to position [58, 0]
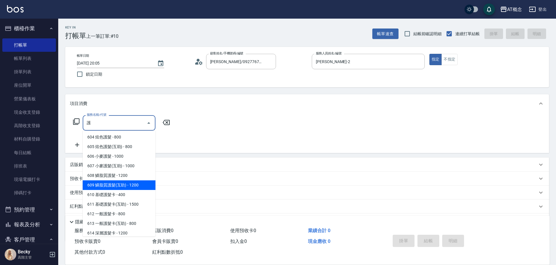
type input "609 鱗脂質護髮(互助)(609)"
type input "120"
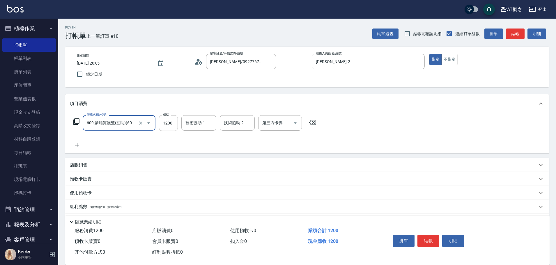
type input "609 鱗脂質護髮(互助)(609)"
type input "0"
type input "11"
type input "10"
type input "117"
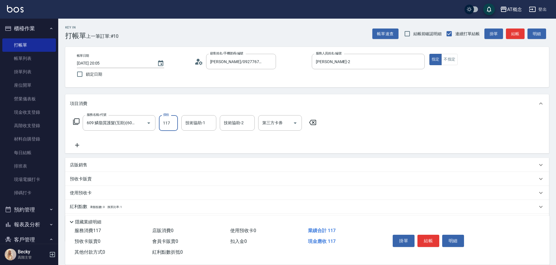
type input "110"
type input "1179"
type input "10"
type input "117"
type input "110"
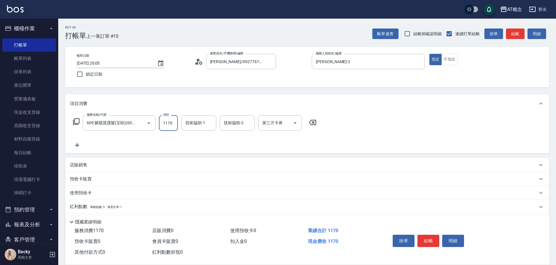
type input "1170"
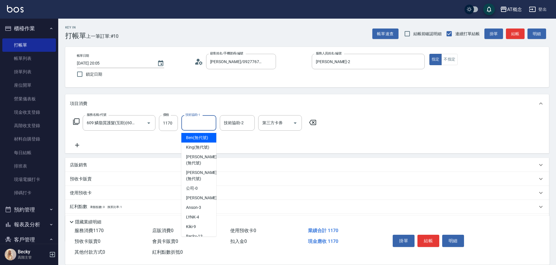
click at [193, 123] on input "技術協助-1" at bounding box center [199, 123] width 30 height 10
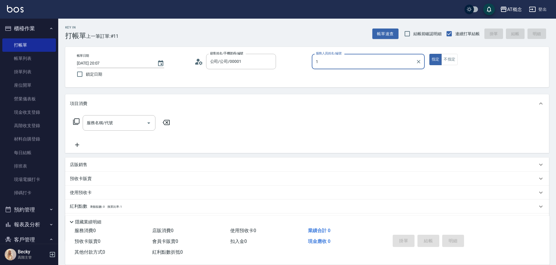
click at [430, 54] on button "指定" at bounding box center [436, 59] width 13 height 11
click at [324, 61] on input "服務人員姓名/編號" at bounding box center [369, 62] width 108 height 10
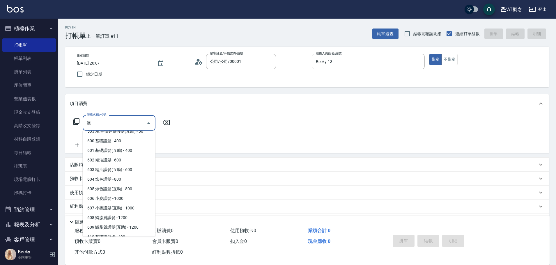
scroll to position [29, 0]
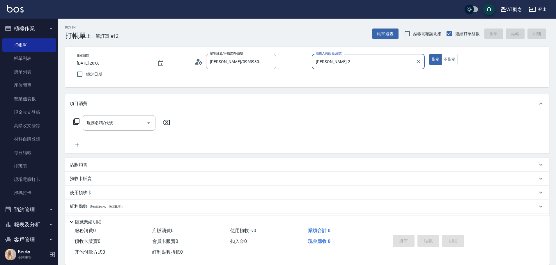
click at [430, 54] on button "指定" at bounding box center [436, 59] width 13 height 11
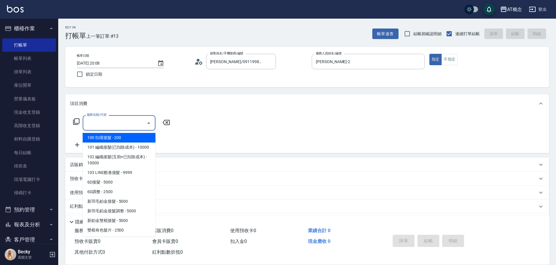
click at [113, 124] on input "服務名稱/代號" at bounding box center [114, 123] width 59 height 10
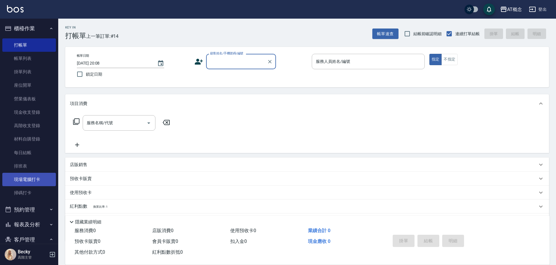
scroll to position [117, 0]
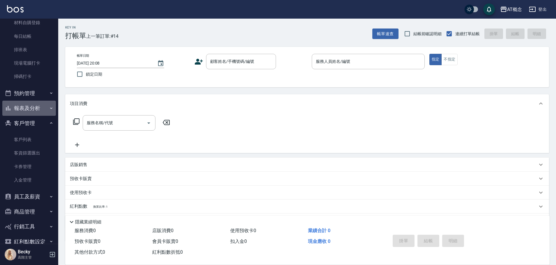
click at [32, 107] on button "報表及分析" at bounding box center [29, 108] width 54 height 15
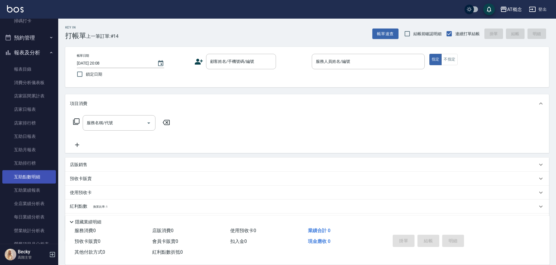
scroll to position [175, 0]
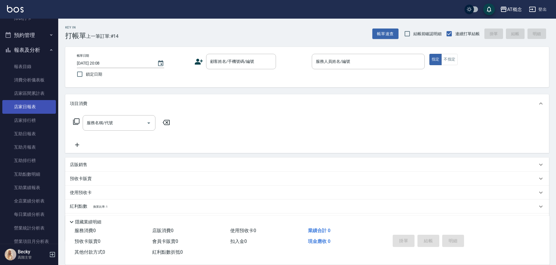
click at [33, 108] on link "店家日報表" at bounding box center [29, 106] width 54 height 13
